Goal: Check status: Check status

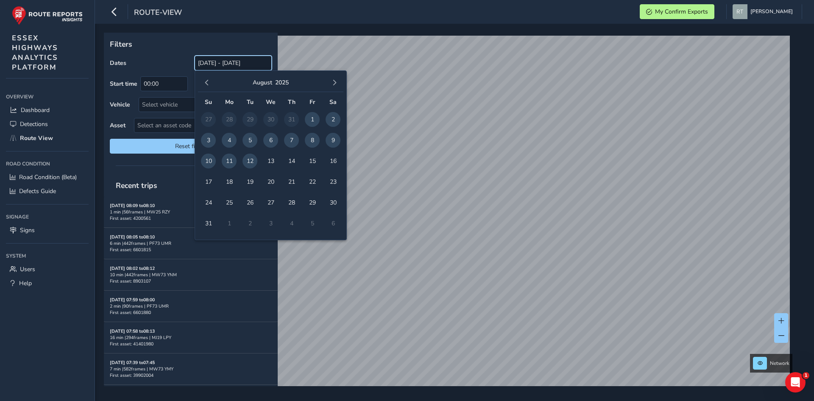
click at [231, 61] on input "[DATE] - [DATE]" at bounding box center [233, 63] width 77 height 15
click at [205, 85] on span "button" at bounding box center [207, 83] width 6 height 6
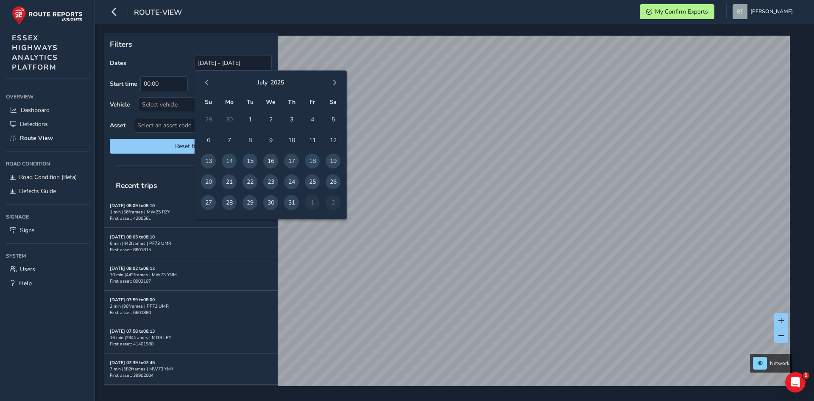
click at [205, 85] on span "button" at bounding box center [207, 83] width 6 height 6
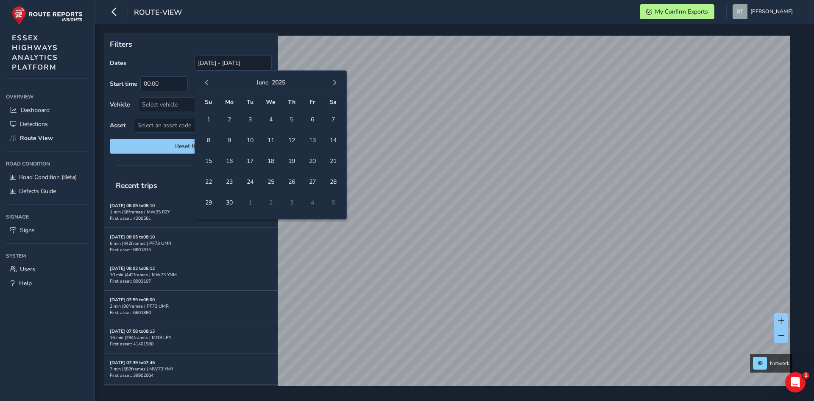
click at [205, 85] on span "button" at bounding box center [207, 83] width 6 height 6
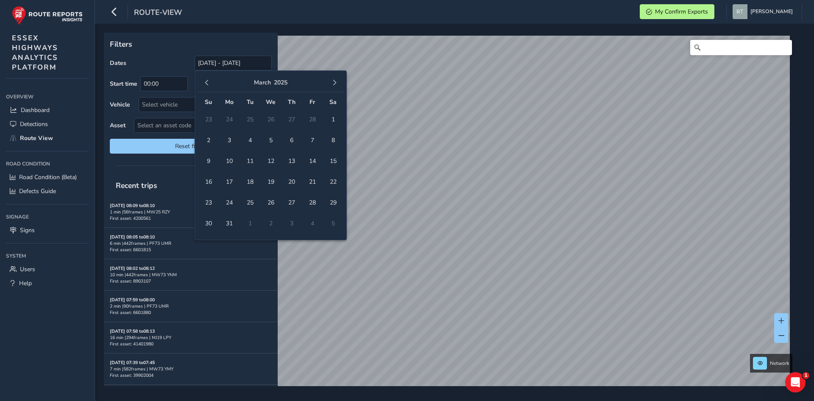
click at [205, 85] on span "button" at bounding box center [207, 83] width 6 height 6
click at [211, 80] on button "button" at bounding box center [207, 83] width 12 height 12
click at [273, 119] on span "1" at bounding box center [270, 119] width 15 height 15
click at [327, 82] on div "[DATE]" at bounding box center [270, 83] width 145 height 18
click at [332, 81] on span "button" at bounding box center [335, 83] width 6 height 6
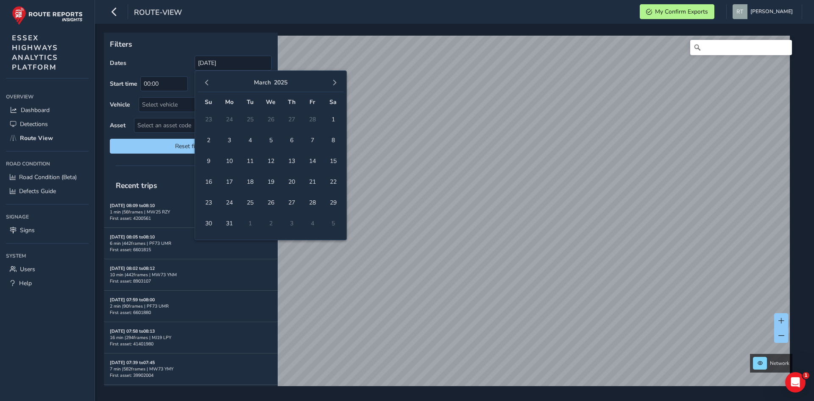
click at [332, 81] on span "button" at bounding box center [335, 83] width 6 height 6
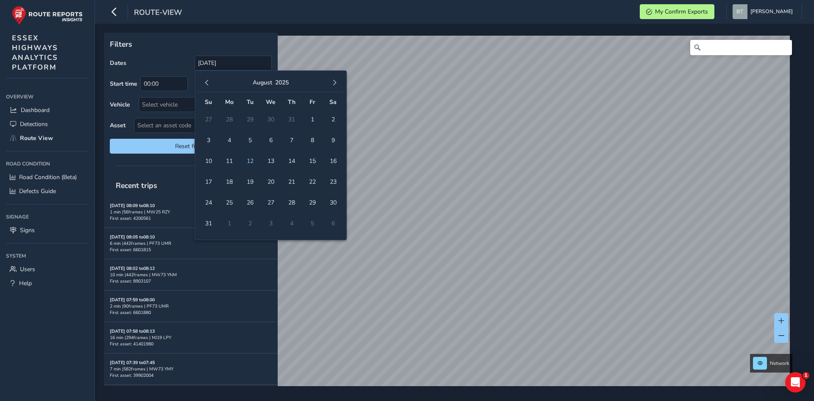
click at [332, 81] on span "button" at bounding box center [335, 83] width 6 height 6
click at [334, 125] on span "6" at bounding box center [333, 119] width 15 height 15
type input "[DATE] - [DATE]"
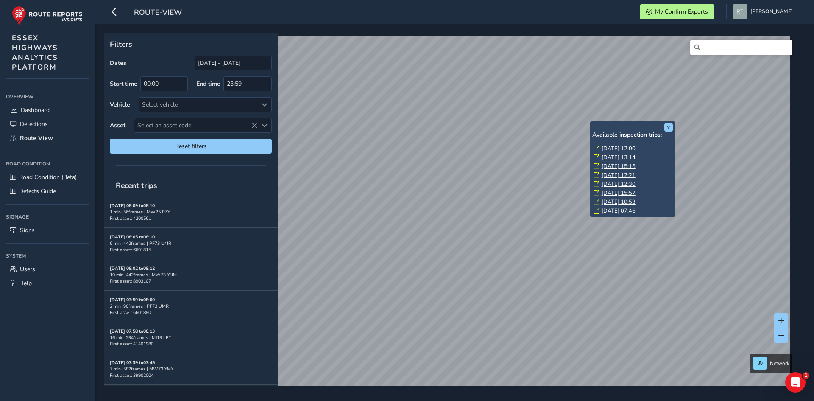
click at [615, 148] on link "[DATE] 12:00" at bounding box center [619, 149] width 34 height 8
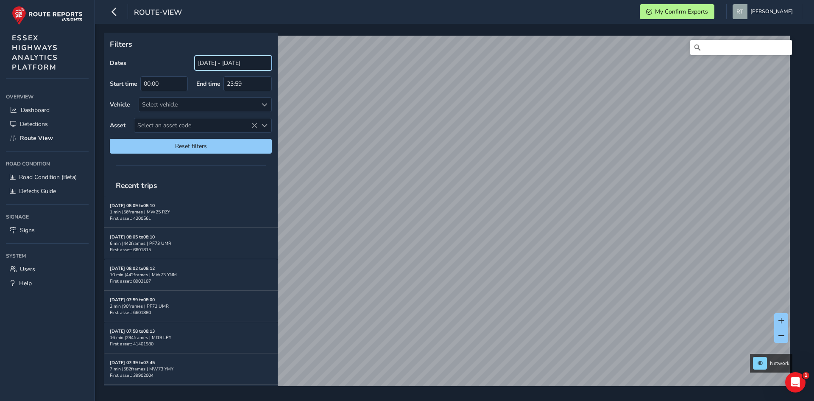
click at [215, 63] on input "[DATE] - [DATE]" at bounding box center [233, 63] width 77 height 15
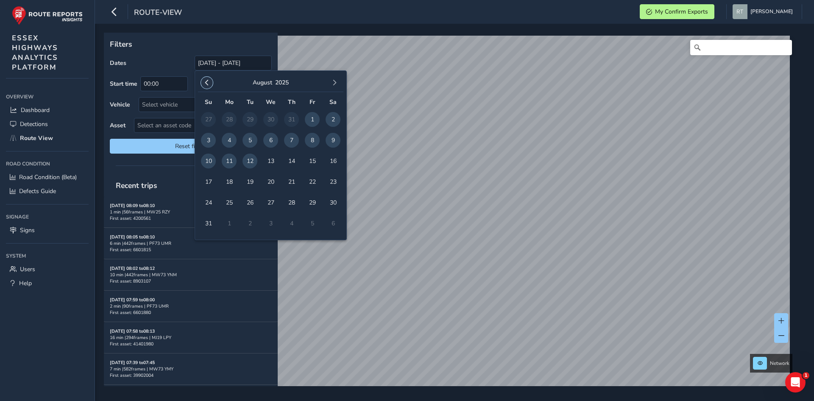
click at [209, 86] on button "button" at bounding box center [207, 83] width 12 height 12
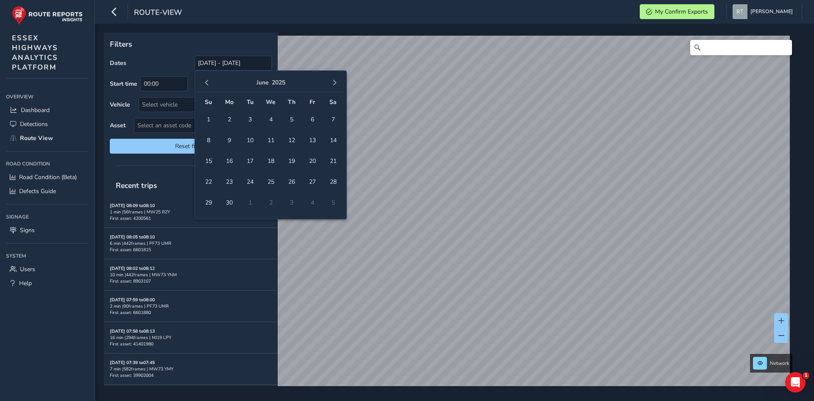
click at [209, 86] on button "button" at bounding box center [207, 83] width 12 height 12
click at [267, 115] on span "1" at bounding box center [270, 119] width 15 height 15
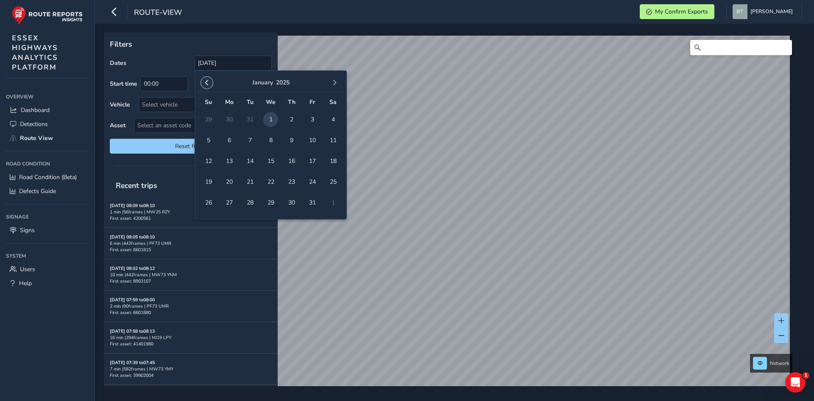
click at [202, 83] on button "button" at bounding box center [207, 83] width 12 height 12
click at [203, 119] on span "1" at bounding box center [208, 119] width 15 height 15
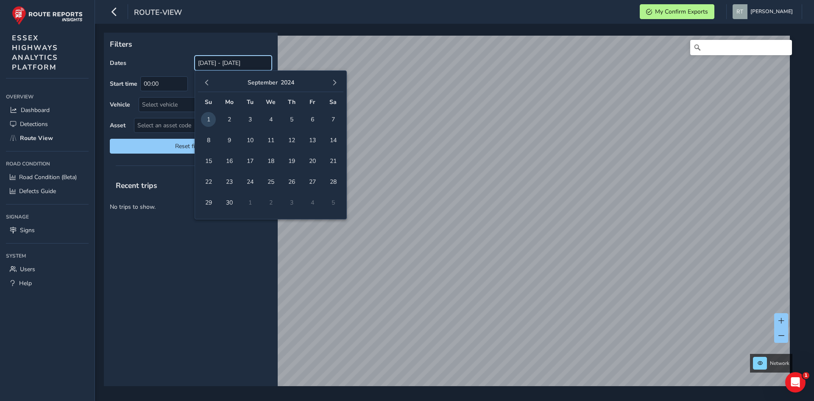
click at [265, 63] on input "01/01/2025 - 01/09/2024" at bounding box center [233, 63] width 77 height 15
click at [334, 83] on span "button" at bounding box center [335, 83] width 6 height 6
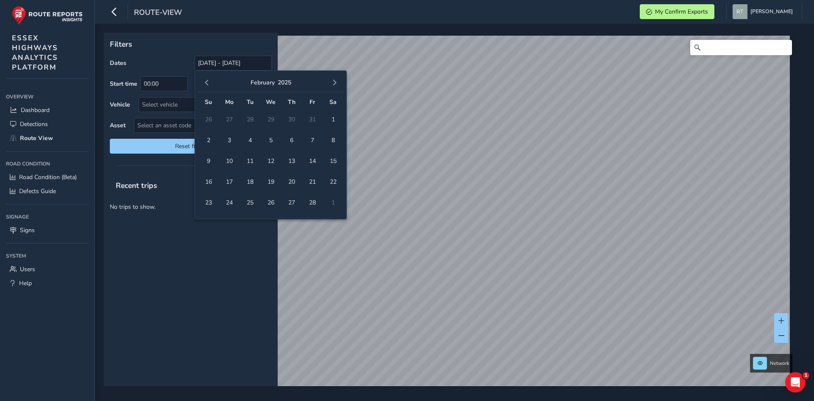
click at [334, 83] on span "button" at bounding box center [335, 83] width 6 height 6
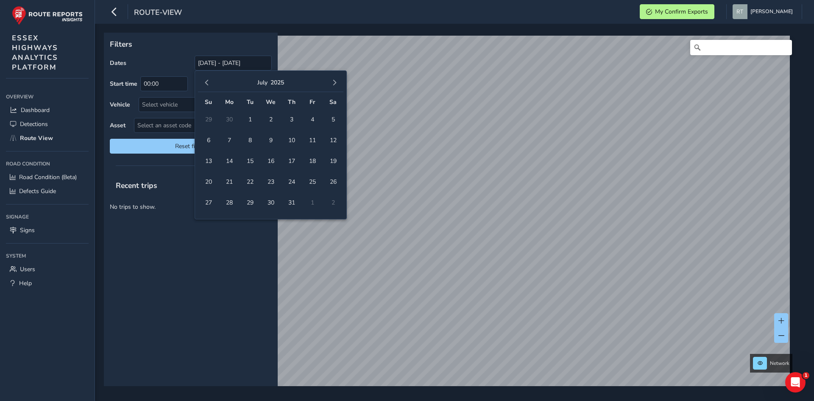
click at [334, 83] on span "button" at bounding box center [335, 83] width 6 height 6
click at [332, 161] on span "16" at bounding box center [333, 160] width 15 height 15
click at [208, 80] on span "button" at bounding box center [207, 83] width 6 height 6
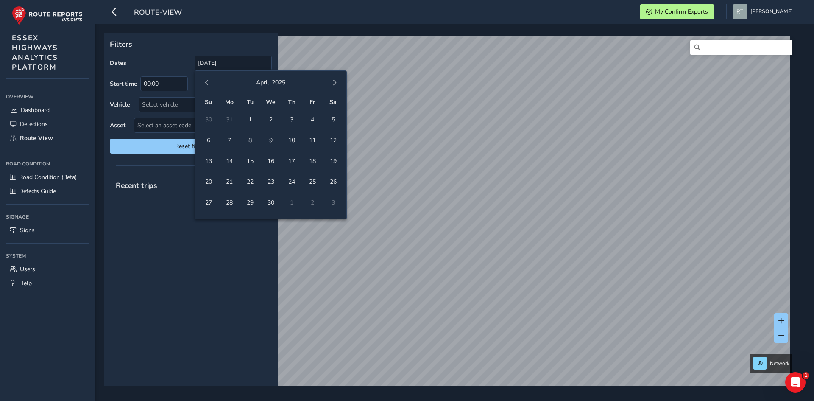
click at [208, 80] on span "button" at bounding box center [207, 83] width 6 height 6
click at [205, 86] on button "button" at bounding box center [207, 83] width 12 height 12
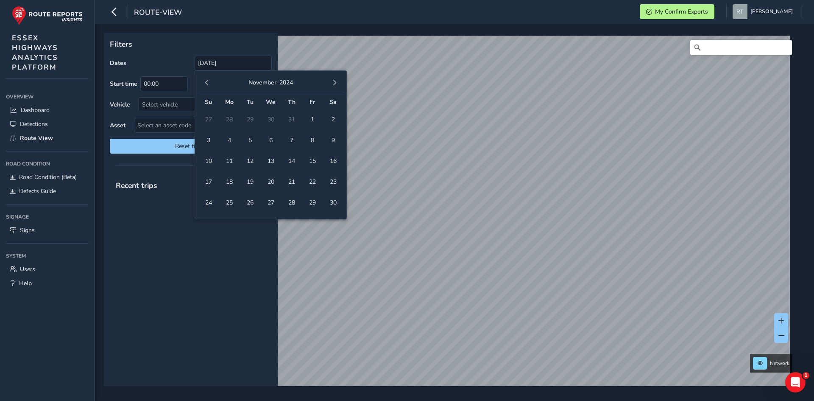
click at [205, 86] on button "button" at bounding box center [207, 83] width 12 height 12
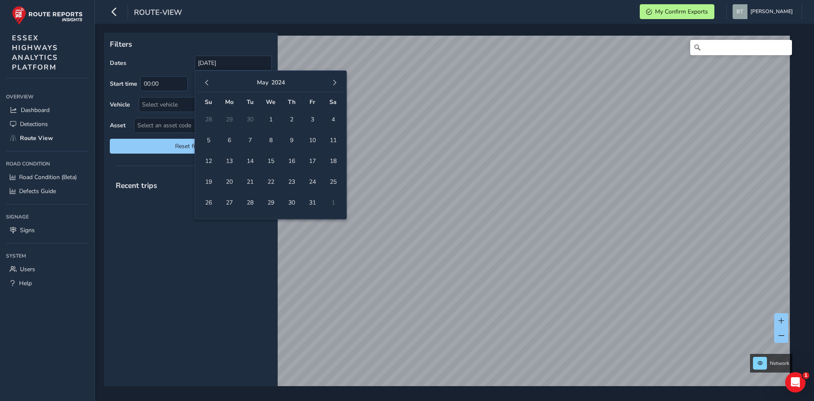
click at [205, 86] on button "button" at bounding box center [207, 83] width 12 height 12
click at [272, 120] on span "1" at bounding box center [270, 119] width 15 height 15
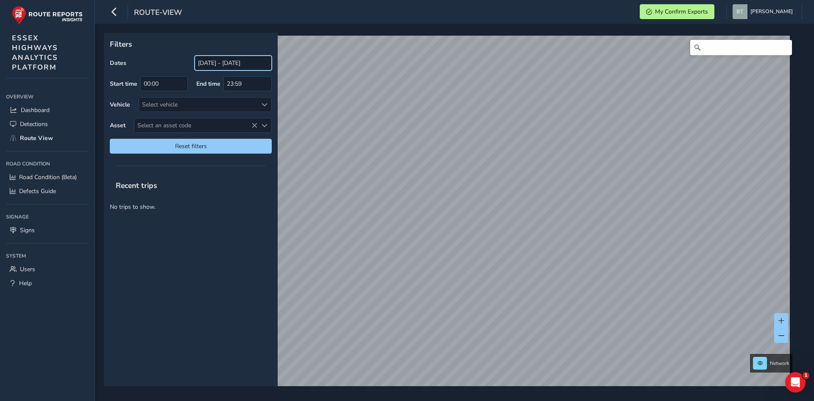
click at [269, 66] on input "16/08/2025 - 01/11/2023" at bounding box center [233, 63] width 77 height 15
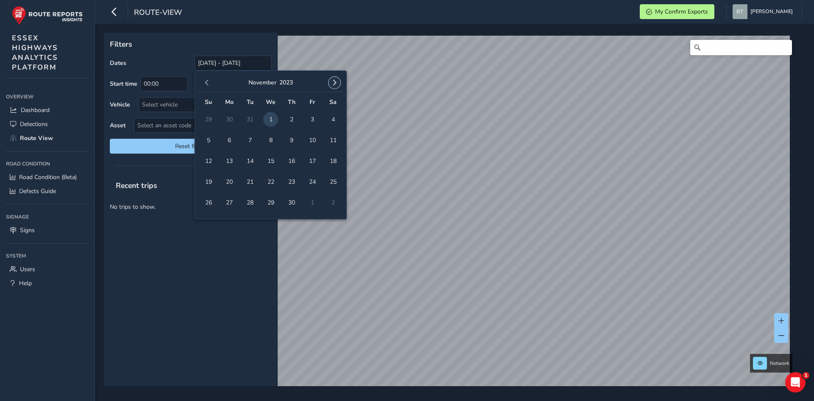
click at [331, 80] on button "button" at bounding box center [335, 83] width 12 height 12
click at [332, 80] on span "button" at bounding box center [335, 83] width 6 height 6
click at [331, 80] on button "button" at bounding box center [335, 83] width 12 height 12
click at [332, 80] on span "button" at bounding box center [335, 83] width 6 height 6
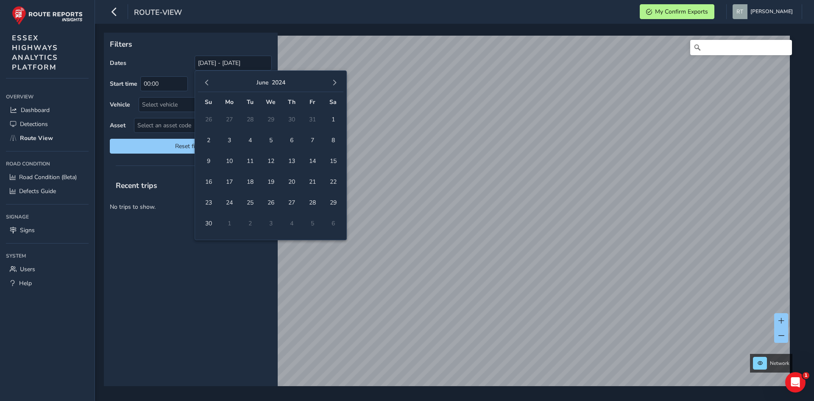
click at [332, 80] on span "button" at bounding box center [335, 83] width 6 height 6
click at [336, 115] on span "5" at bounding box center [333, 119] width 15 height 15
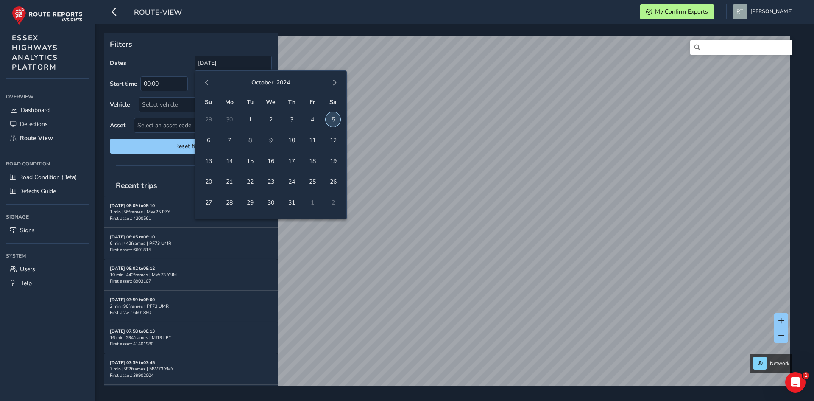
click at [336, 115] on span "5" at bounding box center [333, 119] width 15 height 15
type input "05/10/2024 - 05/10/2024"
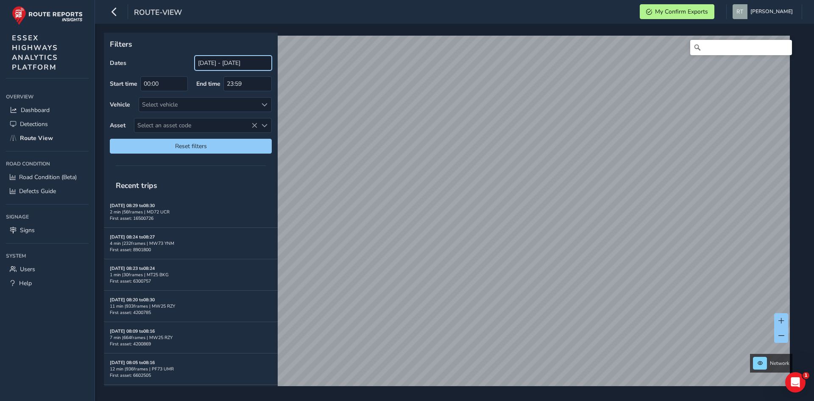
click at [209, 66] on input "[DATE] - [DATE]" at bounding box center [233, 63] width 77 height 15
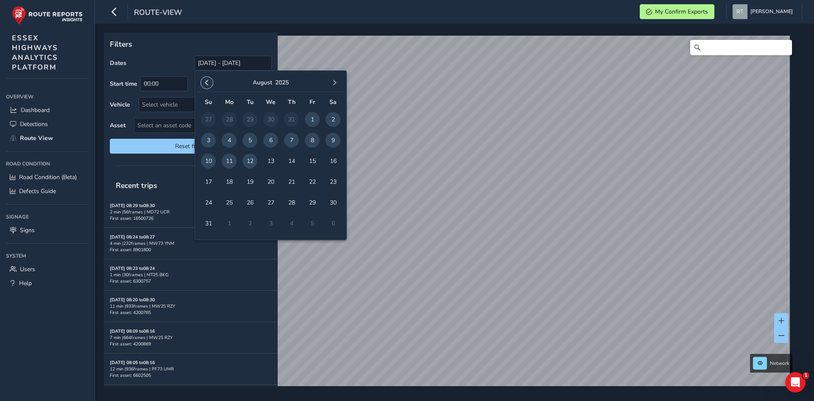
click at [208, 84] on span "button" at bounding box center [207, 83] width 6 height 6
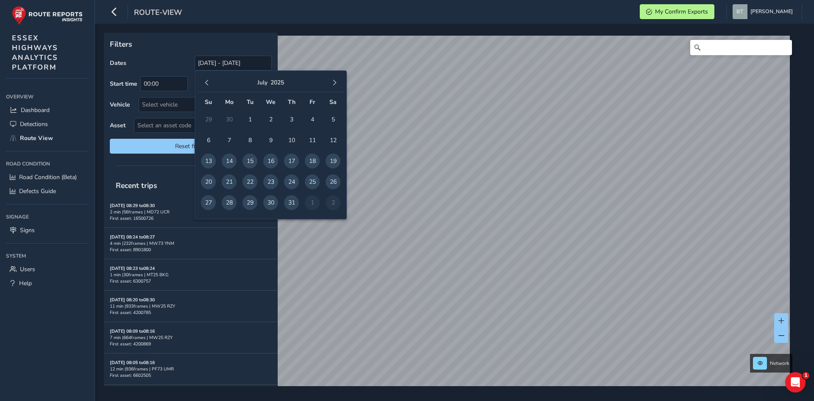
click at [208, 84] on span "button" at bounding box center [207, 83] width 6 height 6
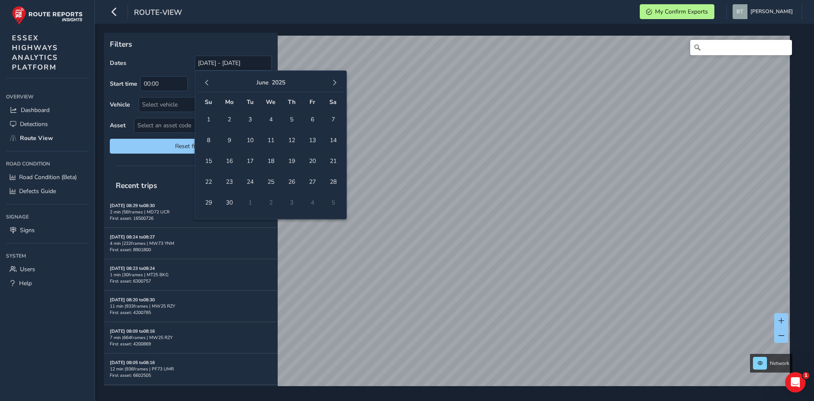
click at [208, 84] on span "button" at bounding box center [207, 83] width 6 height 6
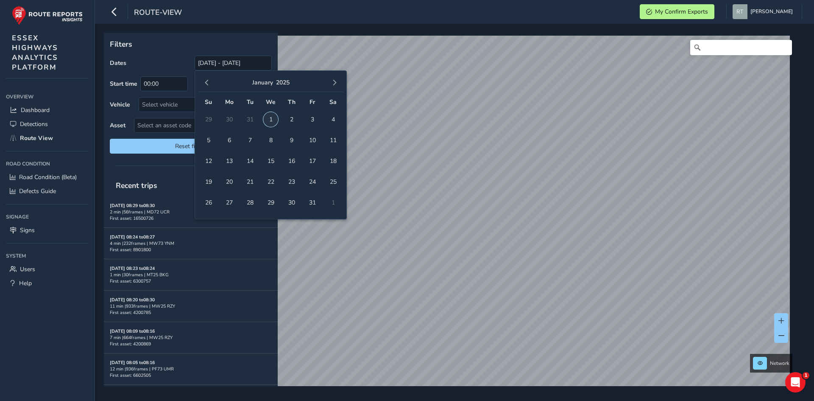
click at [274, 120] on span "1" at bounding box center [270, 119] width 15 height 15
click at [338, 84] on button "button" at bounding box center [335, 83] width 12 height 12
click at [339, 84] on button "button" at bounding box center [335, 83] width 12 height 12
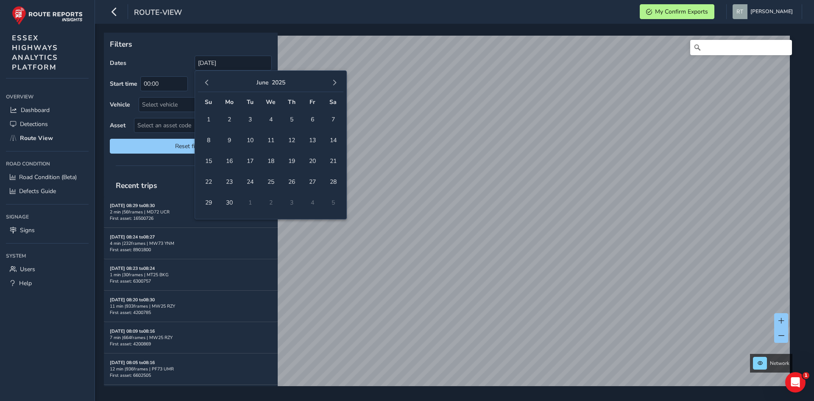
click at [339, 84] on button "button" at bounding box center [335, 83] width 12 height 12
click at [204, 82] on span "button" at bounding box center [207, 83] width 6 height 6
click at [205, 82] on span "button" at bounding box center [207, 83] width 6 height 6
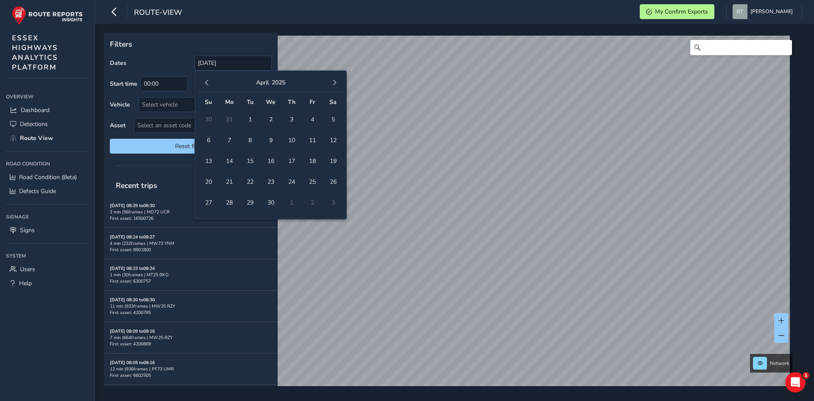
click at [205, 82] on span "button" at bounding box center [207, 83] width 6 height 6
click at [271, 118] on span "1" at bounding box center [270, 119] width 15 height 15
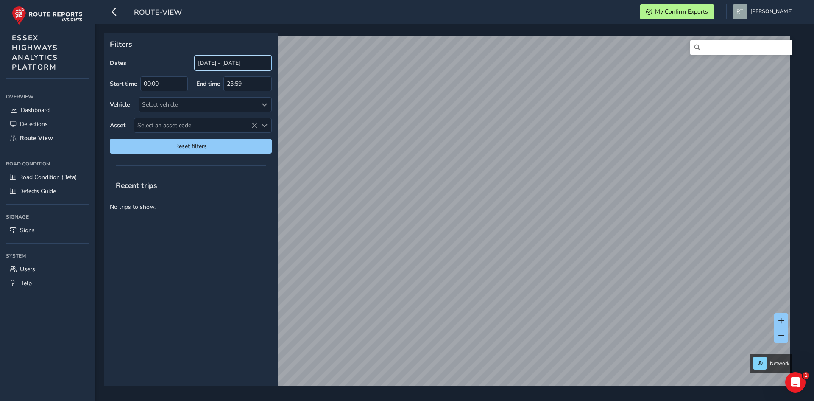
click at [228, 61] on input "01/01/2025 - 01/01/2025" at bounding box center [233, 63] width 77 height 15
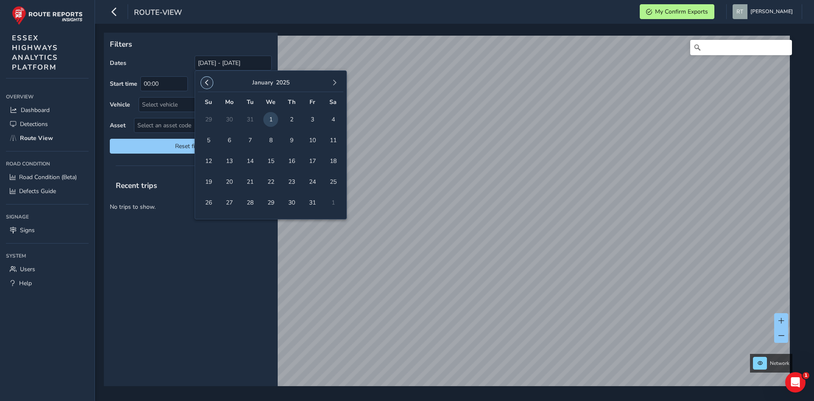
click at [205, 84] on span "button" at bounding box center [207, 83] width 6 height 6
click at [330, 84] on button "button" at bounding box center [335, 83] width 12 height 12
click at [271, 118] on span "1" at bounding box center [270, 119] width 15 height 15
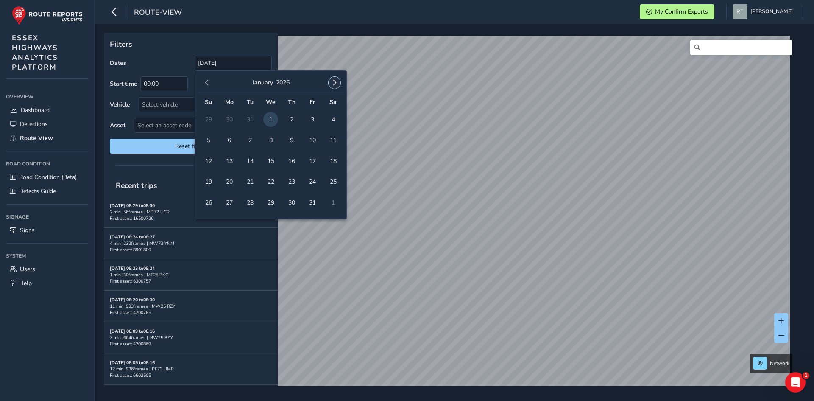
click at [333, 82] on span "button" at bounding box center [335, 83] width 6 height 6
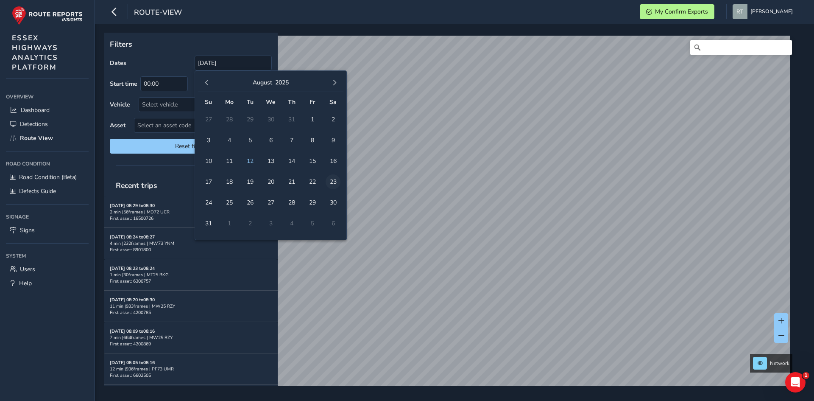
click at [331, 179] on span "23" at bounding box center [333, 181] width 15 height 15
type input "01/01/2025 - 23/08/2025"
